Goal: Task Accomplishment & Management: Complete application form

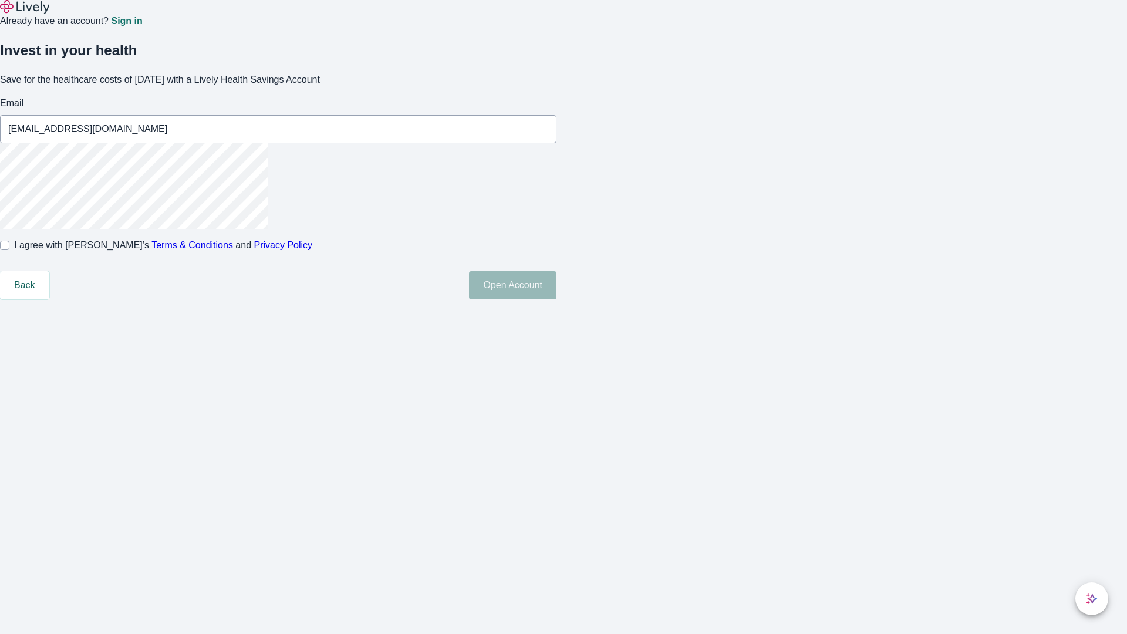
click at [9, 250] on input "I agree with Lively’s Terms & Conditions and Privacy Policy" at bounding box center [4, 245] width 9 height 9
checkbox input "true"
click at [557, 299] on button "Open Account" at bounding box center [512, 285] width 87 height 28
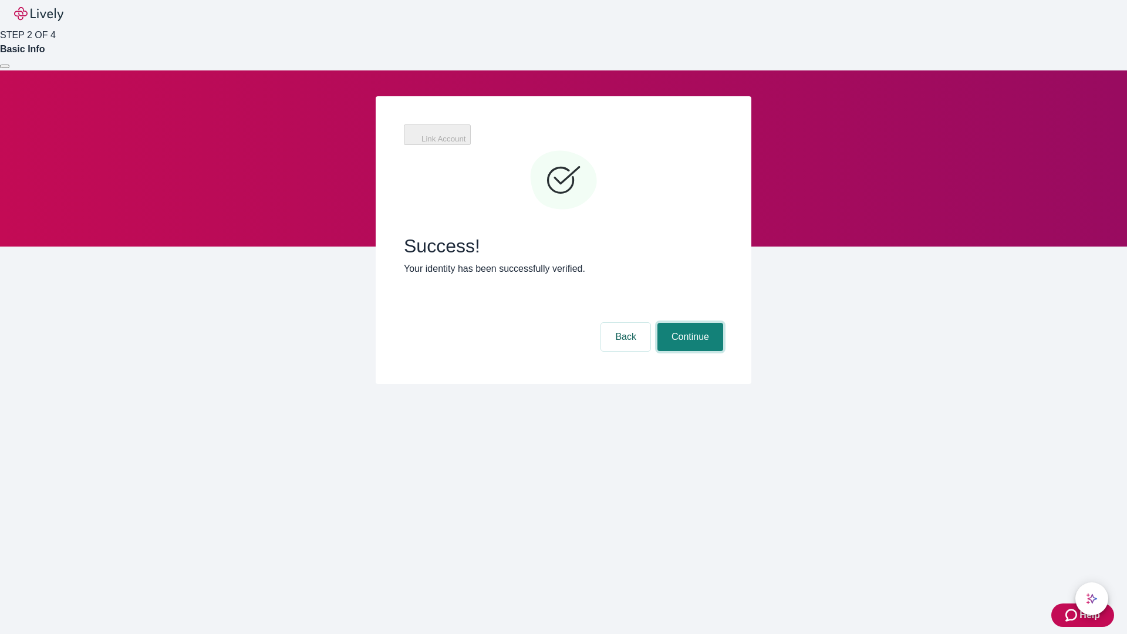
click at [752, 302] on div "Link Account Success! Your identity has been successfully verified. Back Contin…" at bounding box center [564, 240] width 376 height 288
